Goal: Navigation & Orientation: Understand site structure

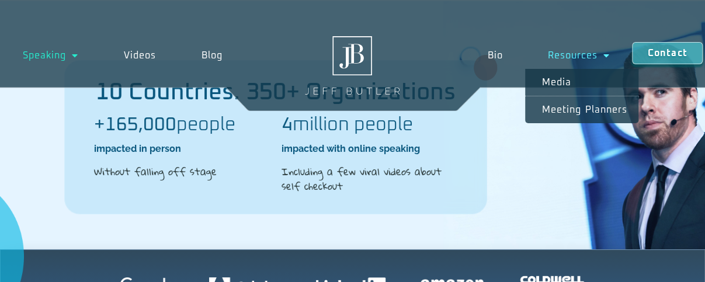
click at [610, 58] on span "Menu" at bounding box center [604, 55] width 12 height 21
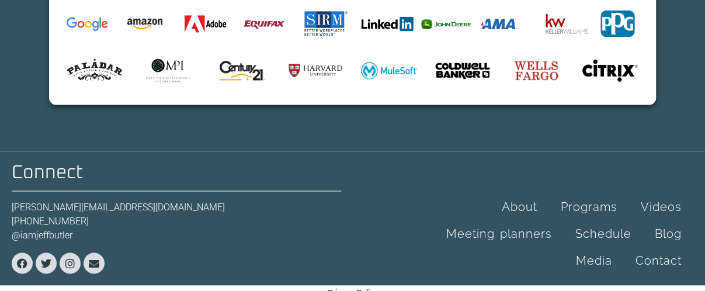
scroll to position [912, 0]
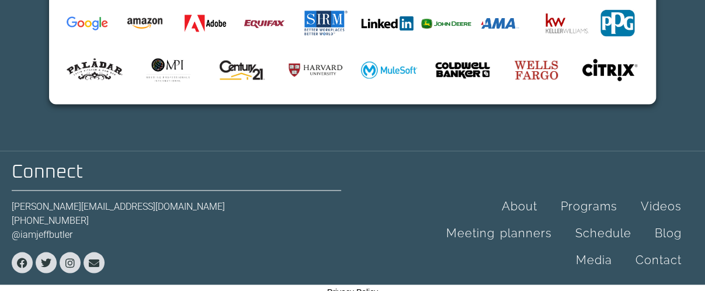
click at [522, 192] on link "About" at bounding box center [519, 205] width 59 height 27
